Goal: Browse casually

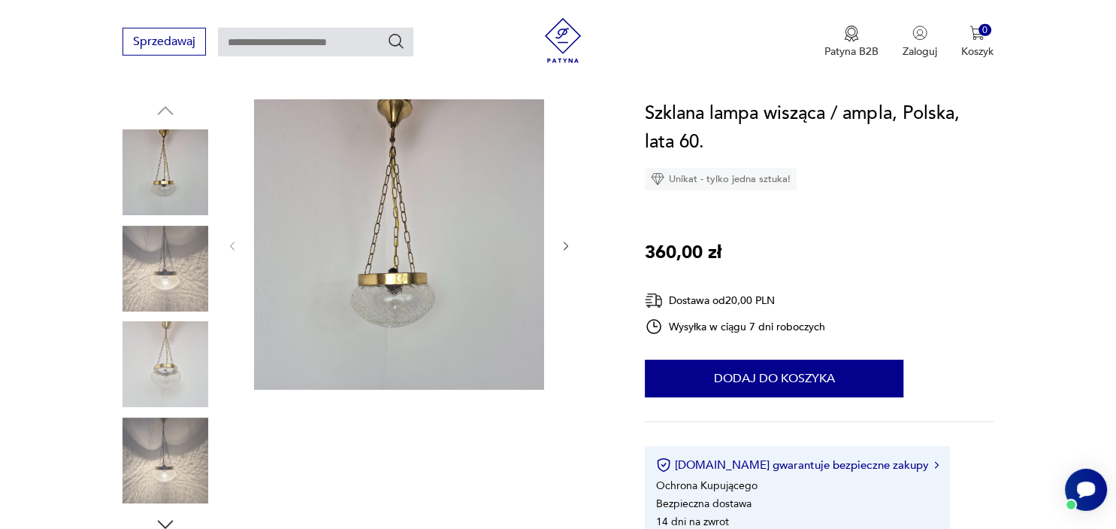
scroll to position [150, 0]
click at [164, 381] on img at bounding box center [166, 363] width 86 height 86
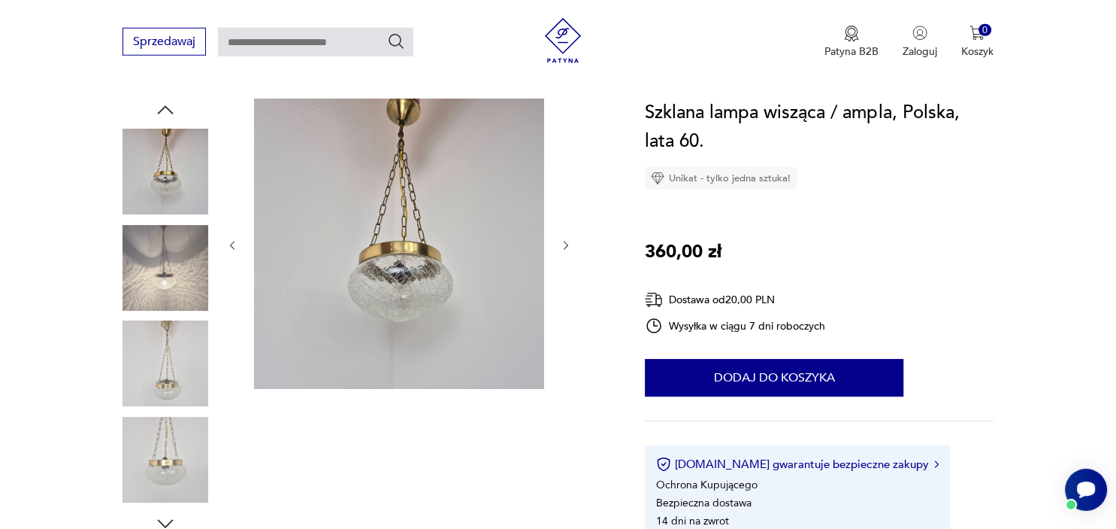
click at [155, 468] on img at bounding box center [166, 459] width 86 height 86
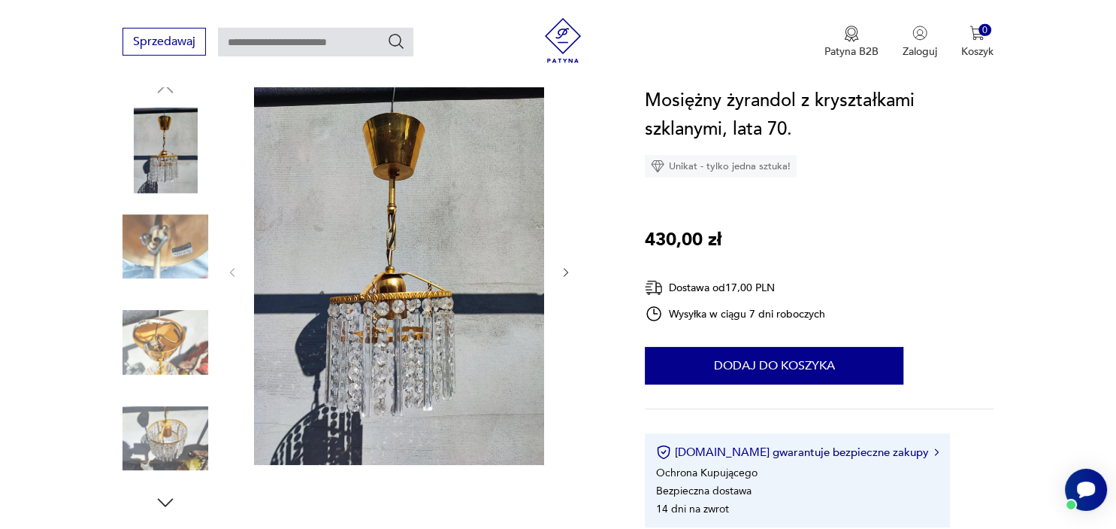
scroll to position [170, 0]
click at [171, 351] on img at bounding box center [166, 343] width 86 height 86
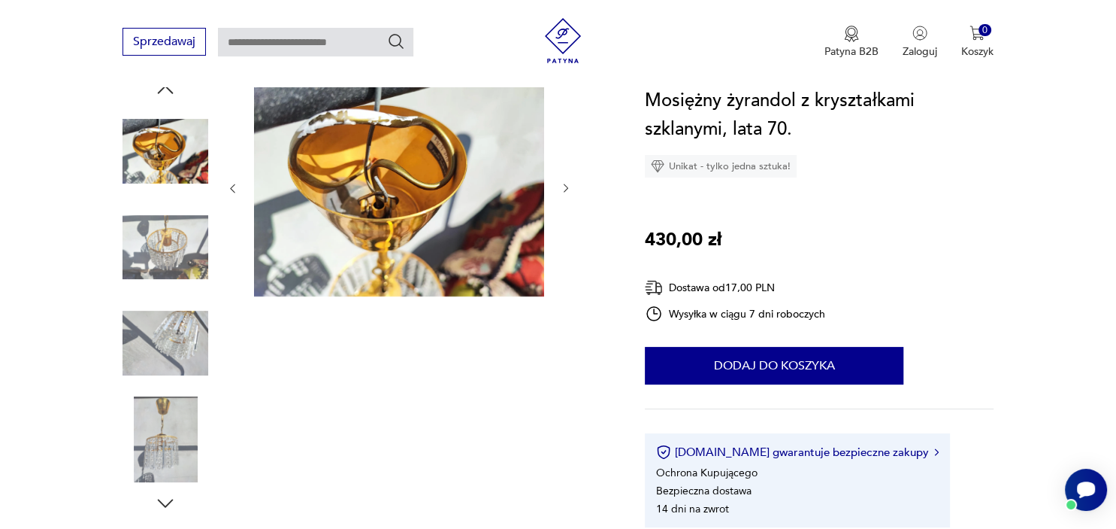
click at [178, 236] on img at bounding box center [166, 247] width 86 height 86
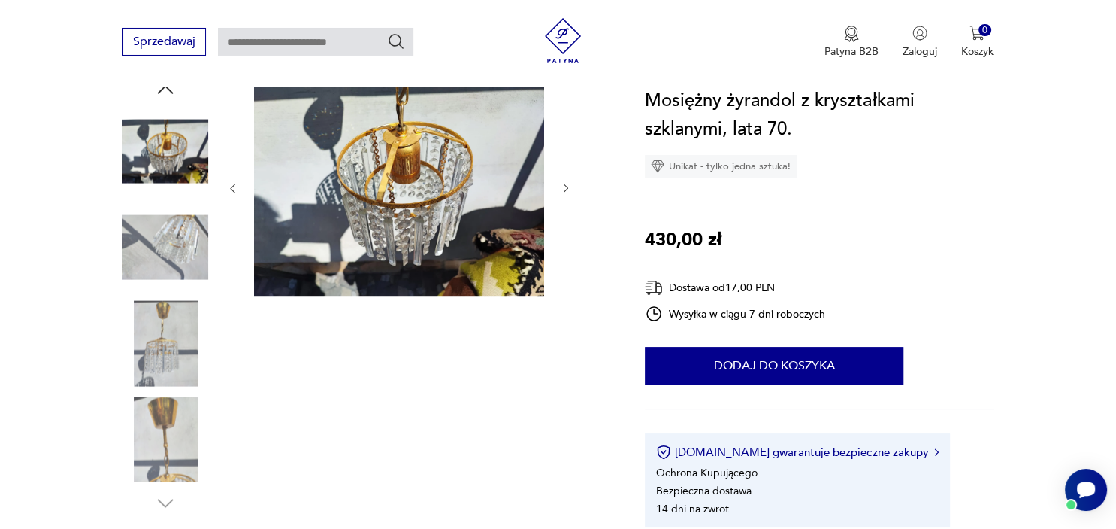
click at [154, 416] on img at bounding box center [166, 439] width 86 height 86
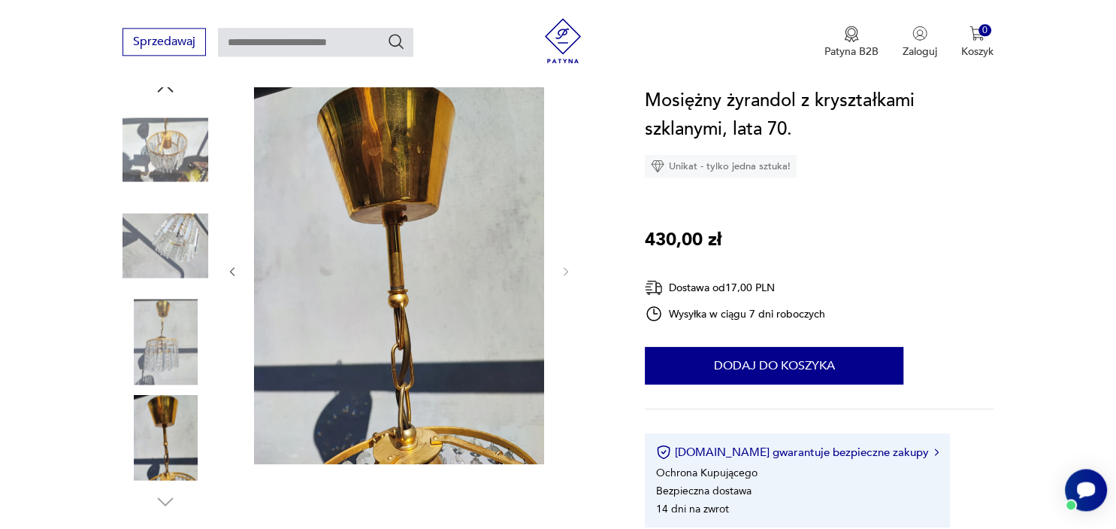
scroll to position [171, 0]
click at [165, 136] on img at bounding box center [166, 151] width 86 height 86
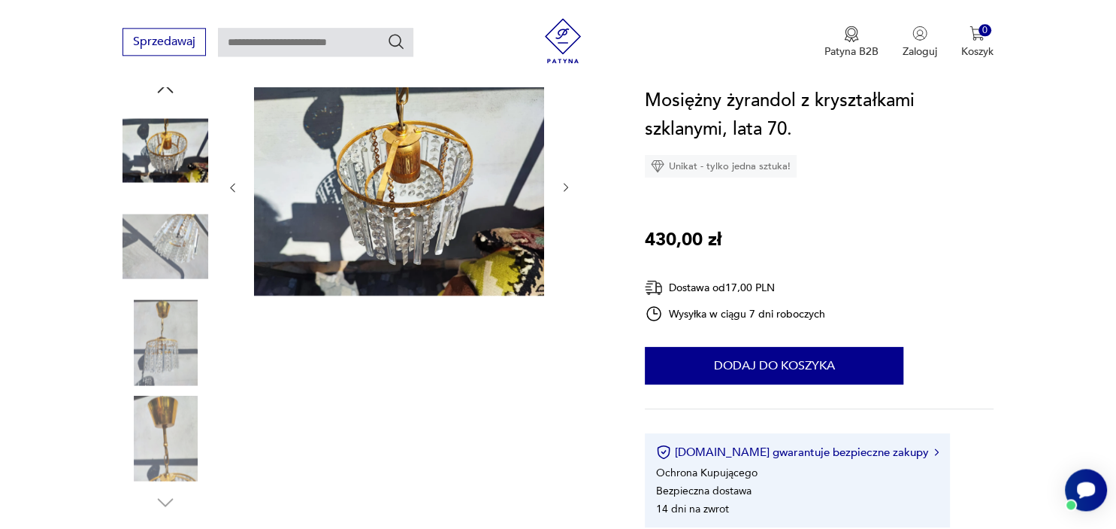
click at [365, 207] on img at bounding box center [399, 186] width 290 height 218
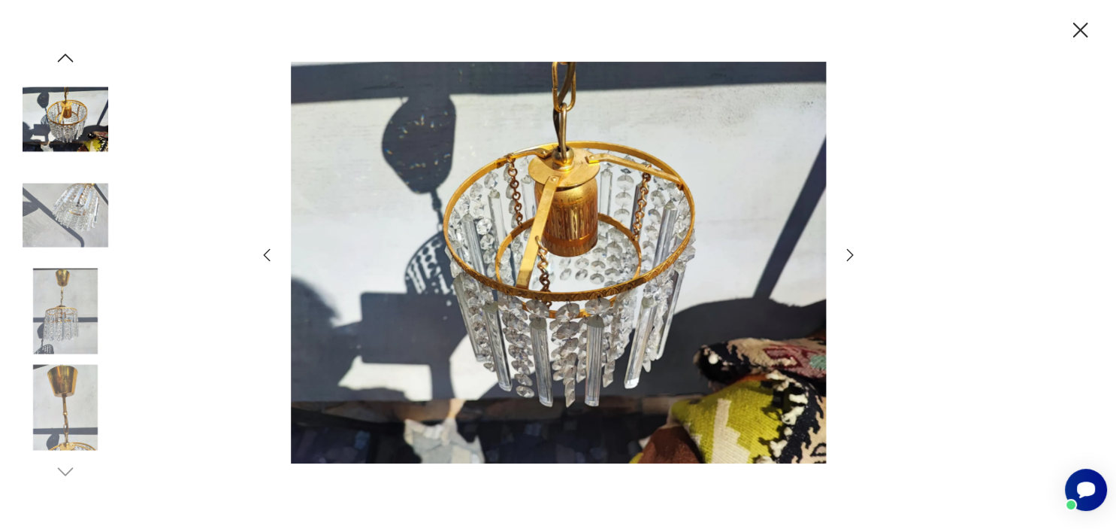
click at [750, 295] on img at bounding box center [558, 262] width 535 height 423
click at [615, 311] on img at bounding box center [558, 262] width 535 height 423
click at [1073, 38] on icon "button" at bounding box center [1081, 30] width 26 height 26
